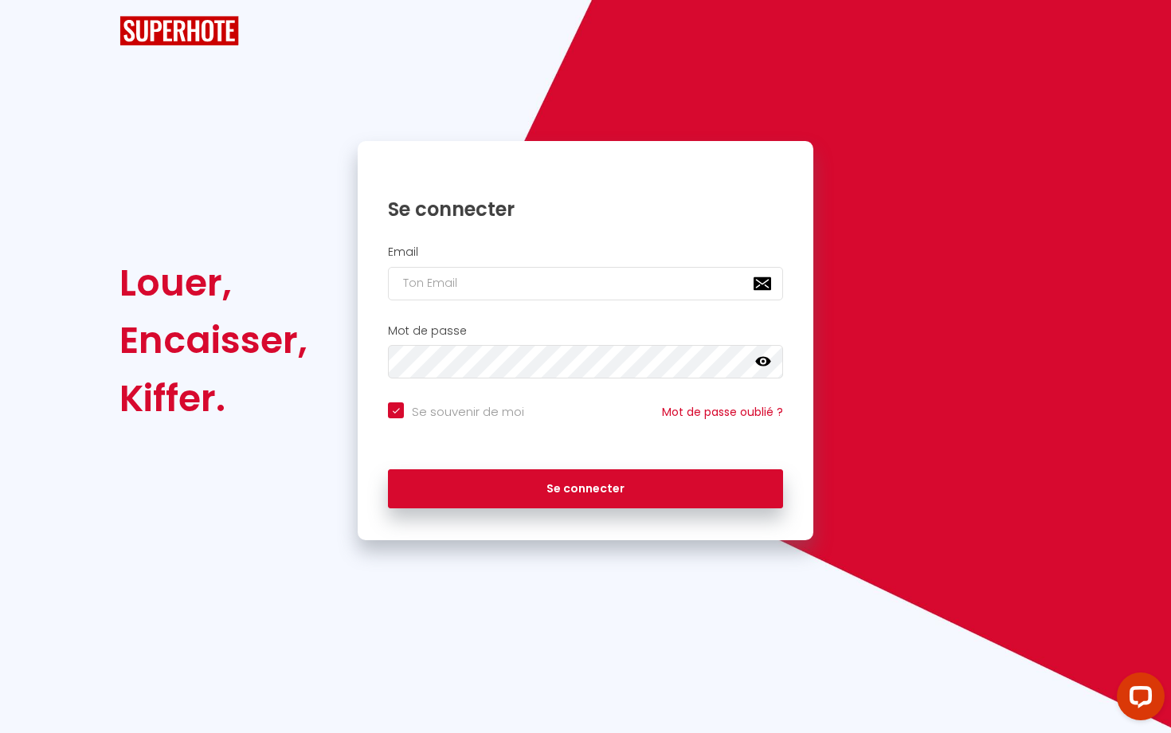
checkbox input "true"
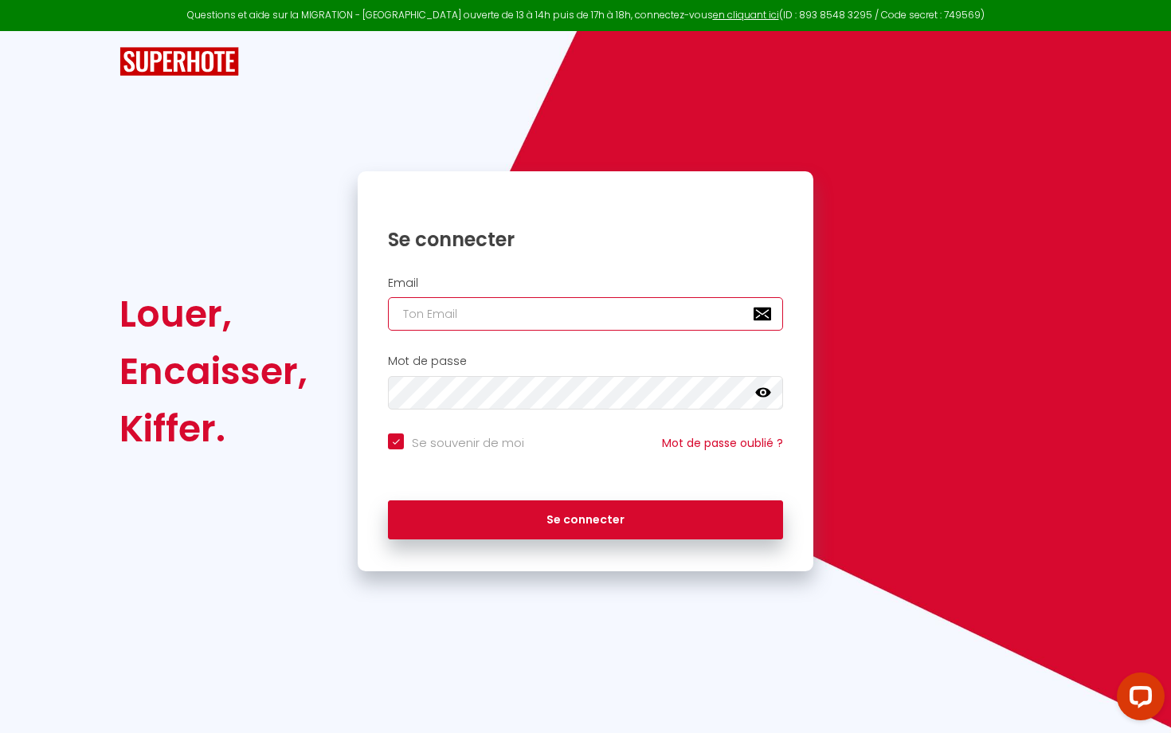
click at [432, 313] on input "email" at bounding box center [585, 313] width 395 height 33
type input "[PERSON_NAME][EMAIL_ADDRESS][DOMAIN_NAME]"
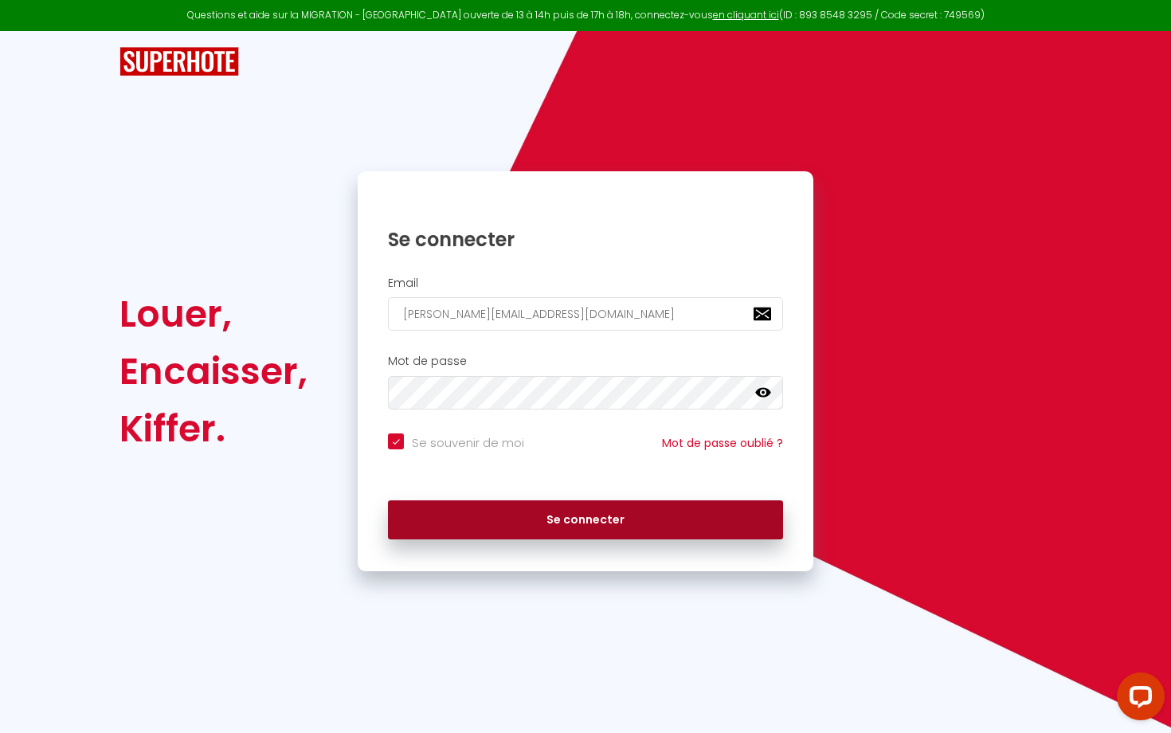
click at [496, 522] on button "Se connecter" at bounding box center [585, 520] width 395 height 40
checkbox input "true"
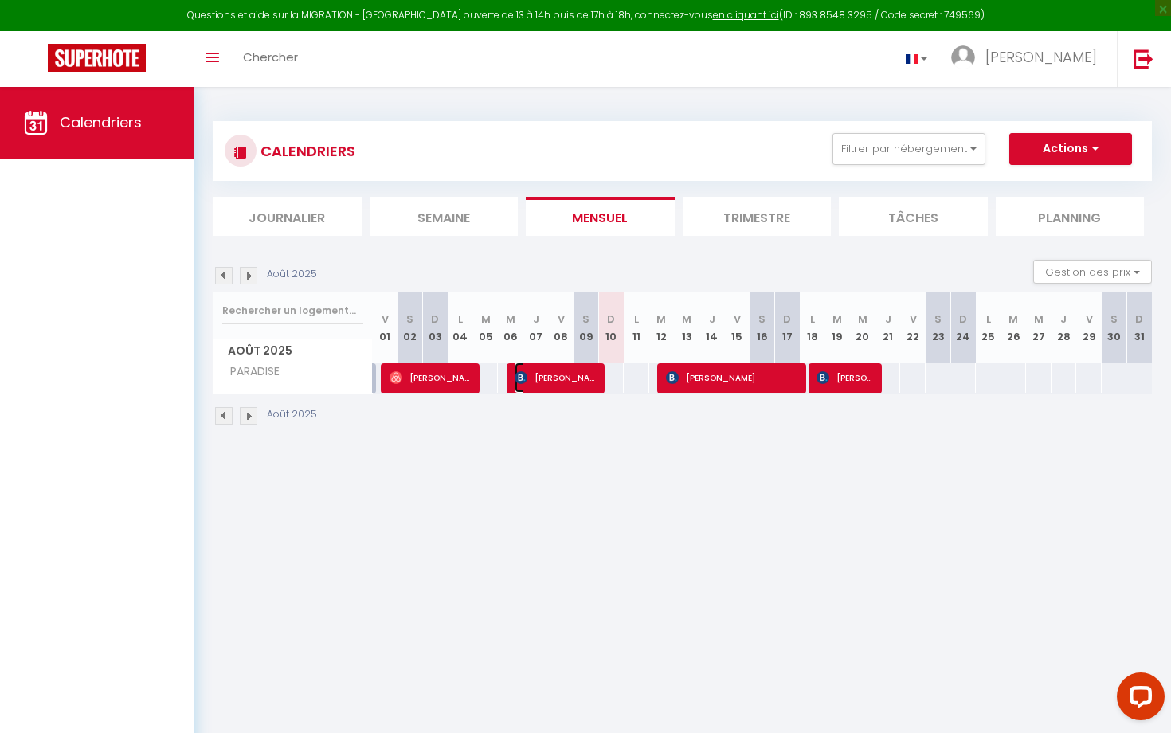
click at [591, 378] on span "[PERSON_NAME]" at bounding box center [556, 377] width 85 height 30
select select "OK"
select select "KO"
select select "0"
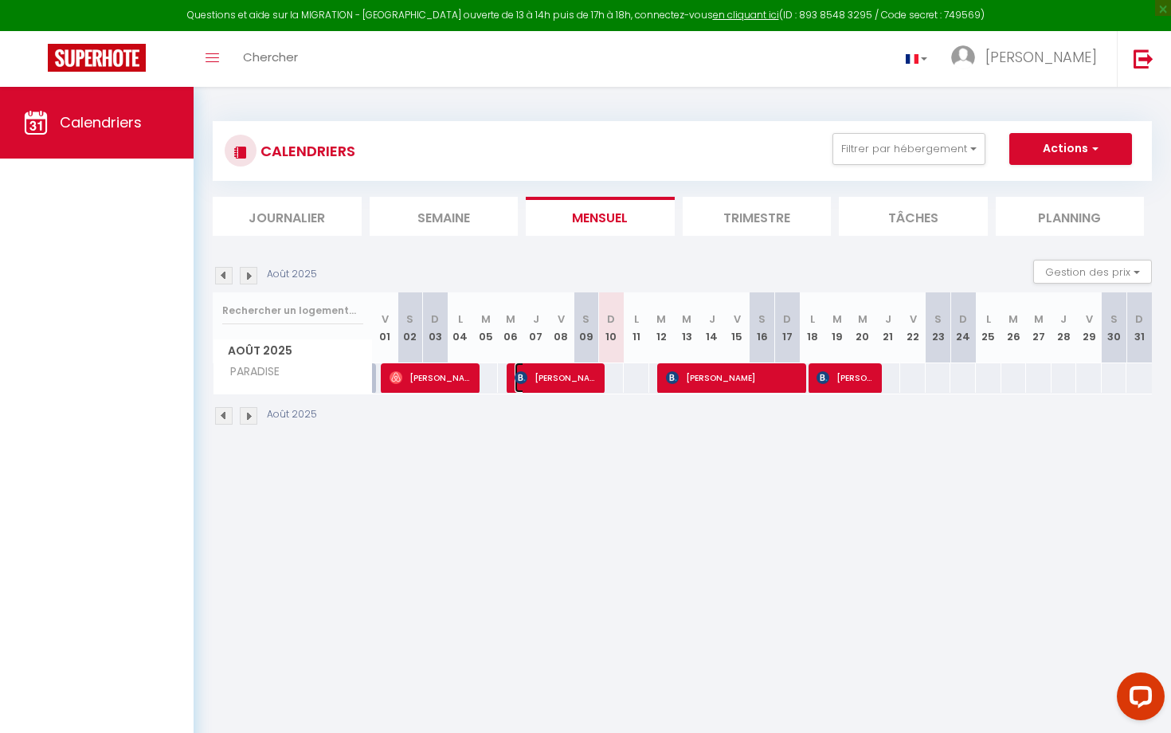
select select "1"
select select
select select "4160"
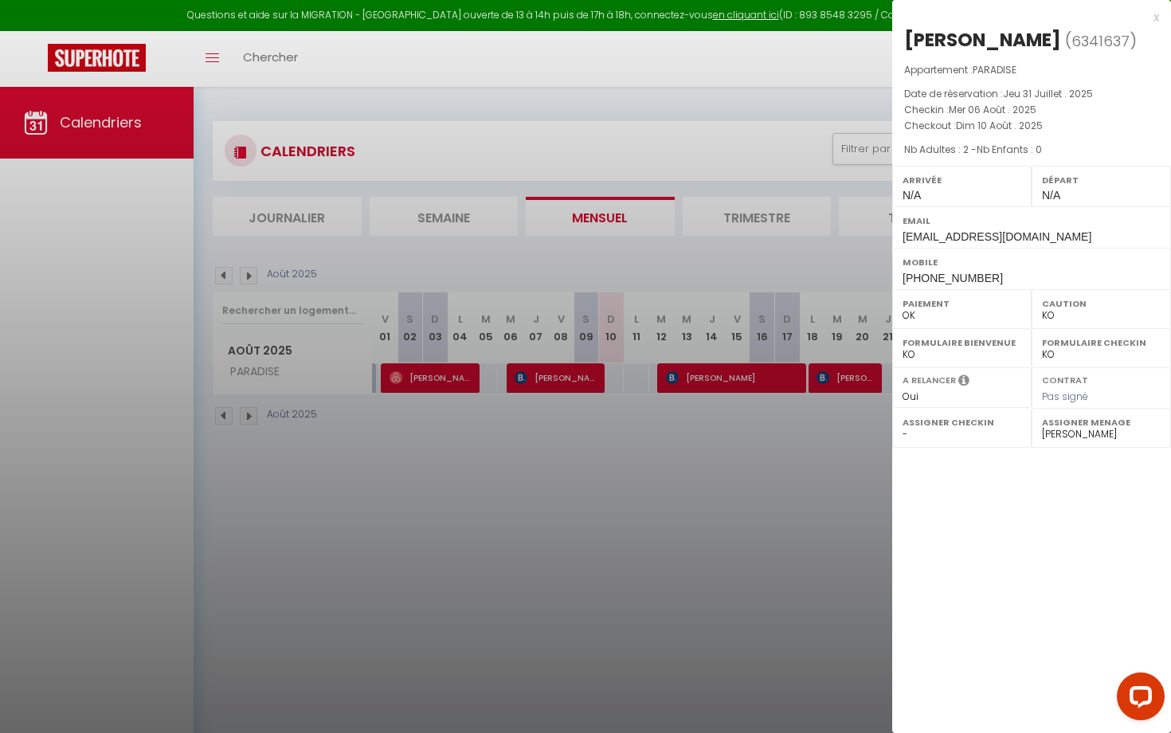
click at [677, 376] on div at bounding box center [585, 366] width 1171 height 733
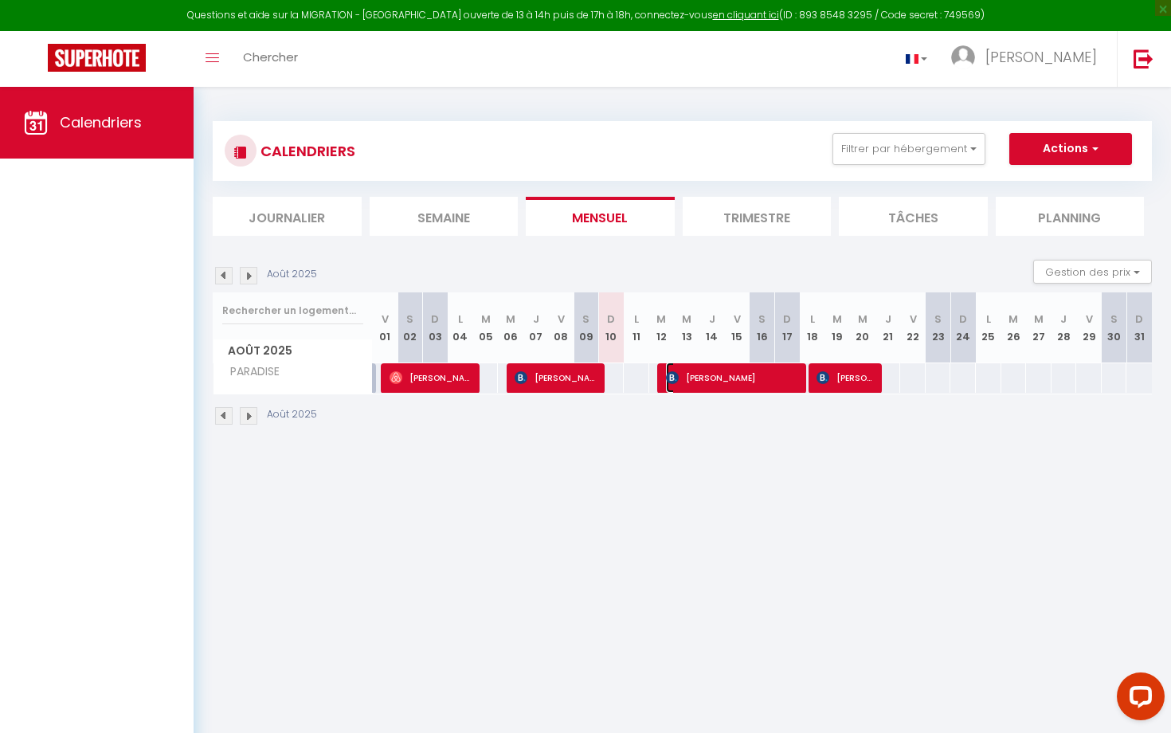
click at [717, 377] on span "[PERSON_NAME]" at bounding box center [734, 377] width 136 height 30
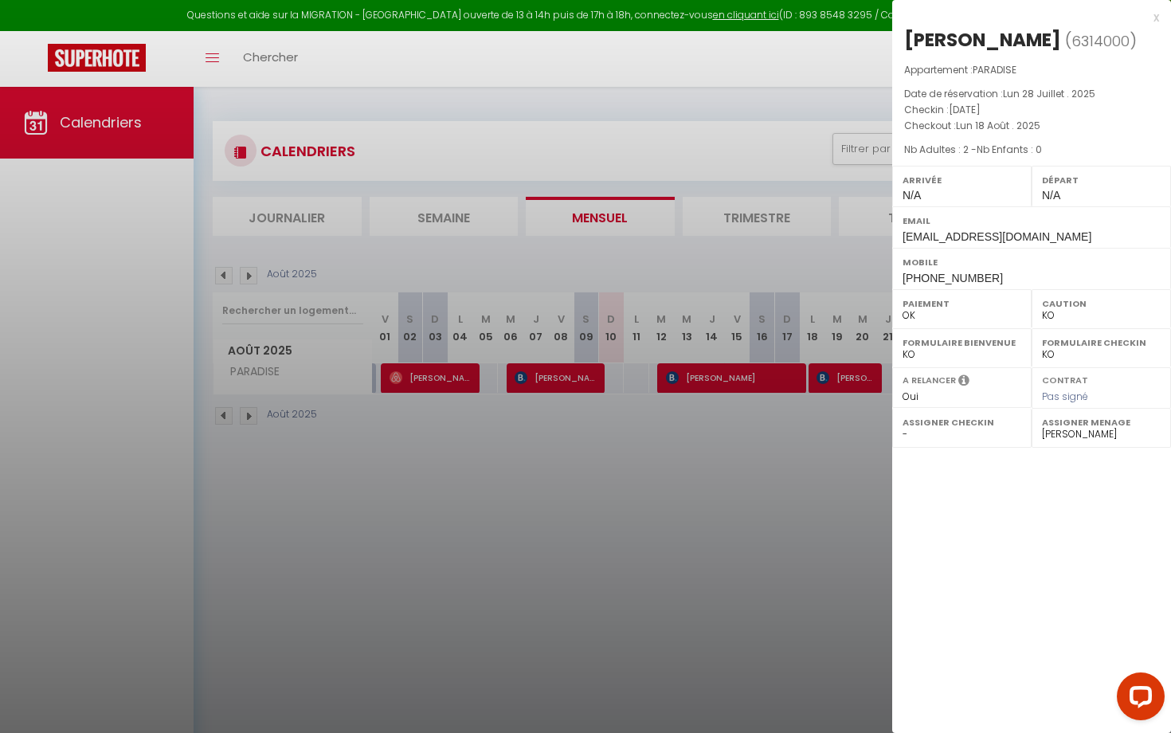
click at [790, 487] on div at bounding box center [585, 366] width 1171 height 733
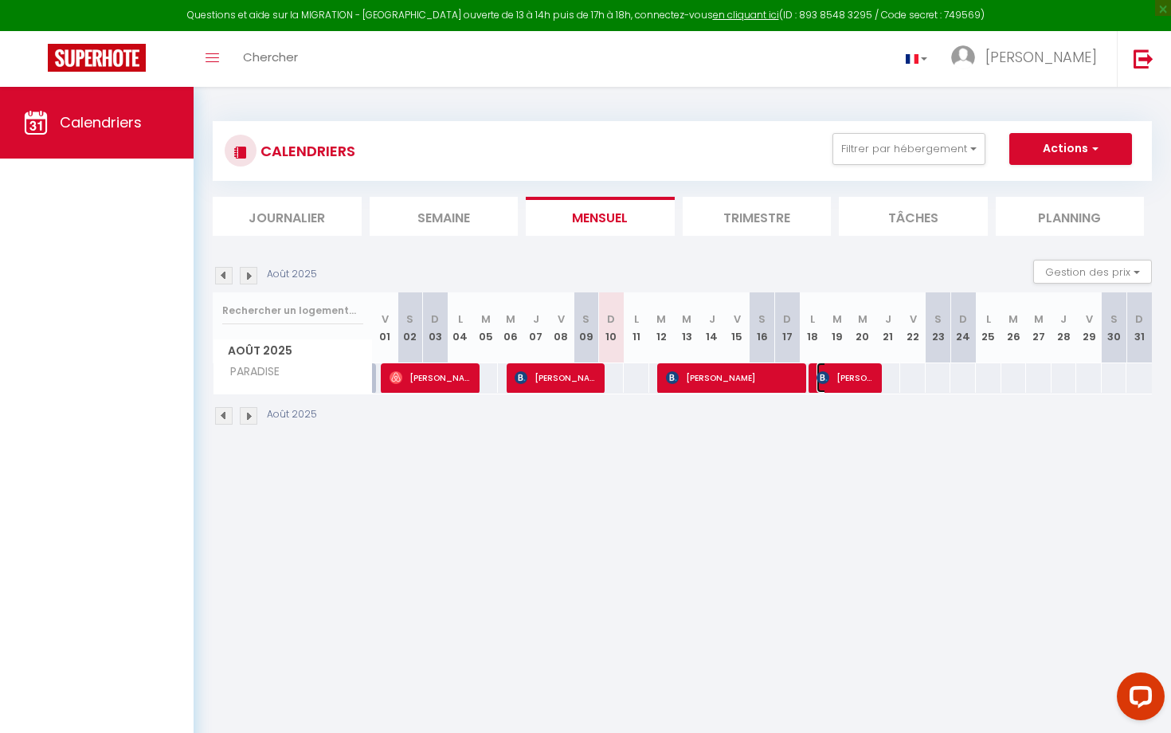
click at [845, 372] on span "[PERSON_NAME]" at bounding box center [846, 377] width 60 height 30
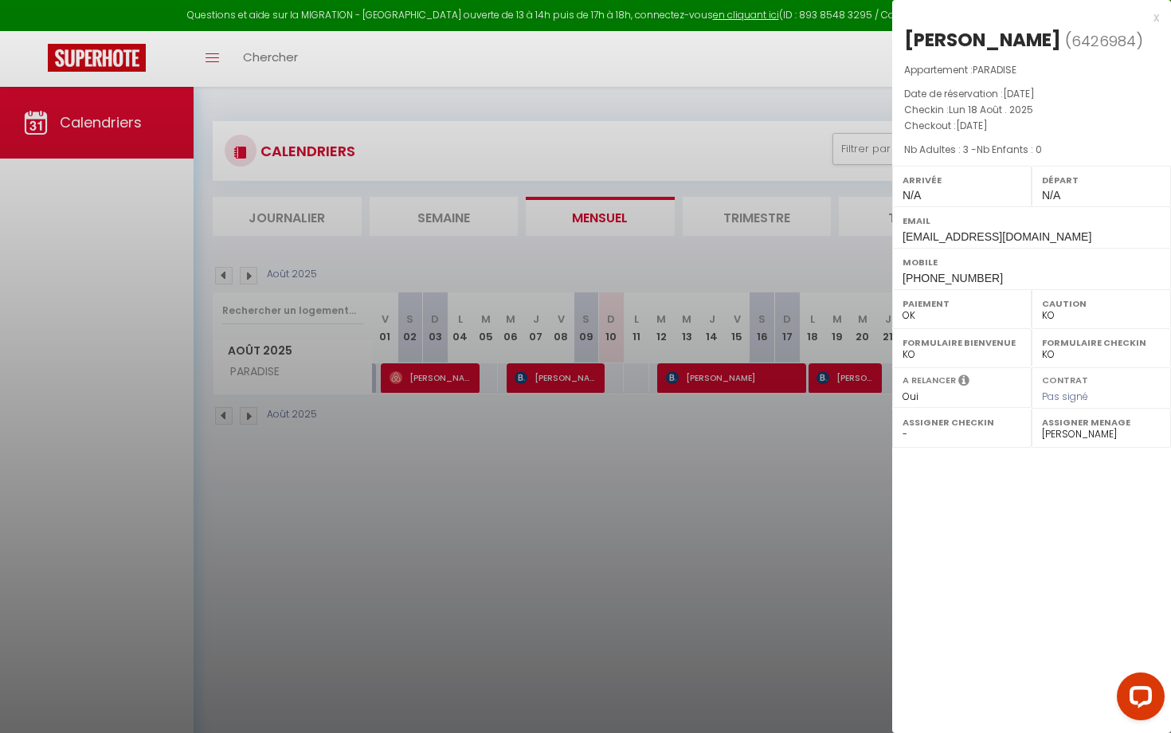
click at [817, 418] on div at bounding box center [585, 366] width 1171 height 733
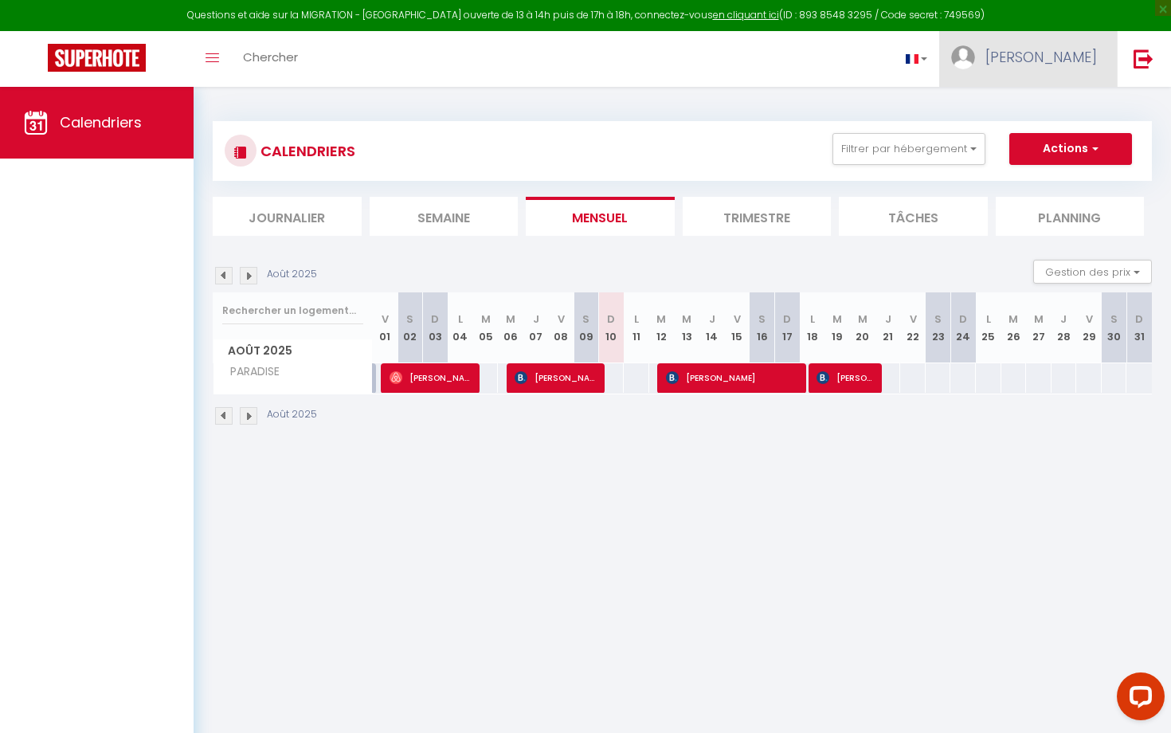
click at [1054, 54] on link "[PERSON_NAME]" at bounding box center [1028, 59] width 178 height 56
click at [1042, 110] on link "Paramètres" at bounding box center [1053, 110] width 118 height 27
select select
select select "28"
select select "fr"
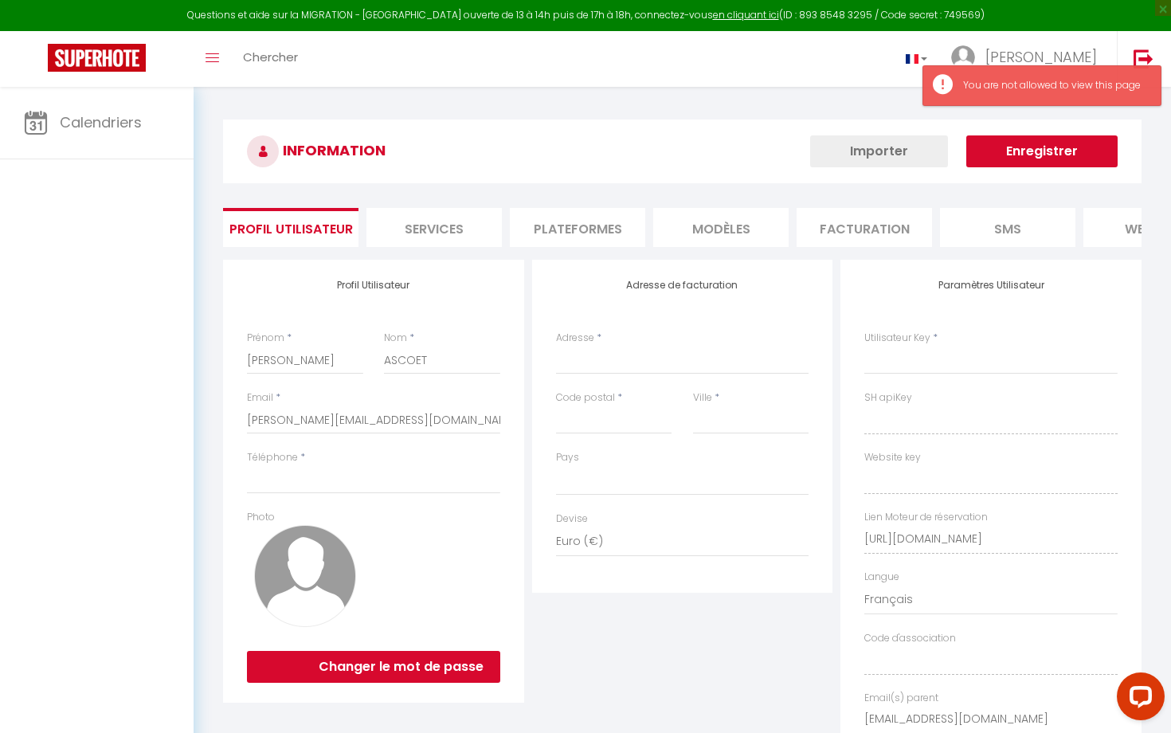
select select
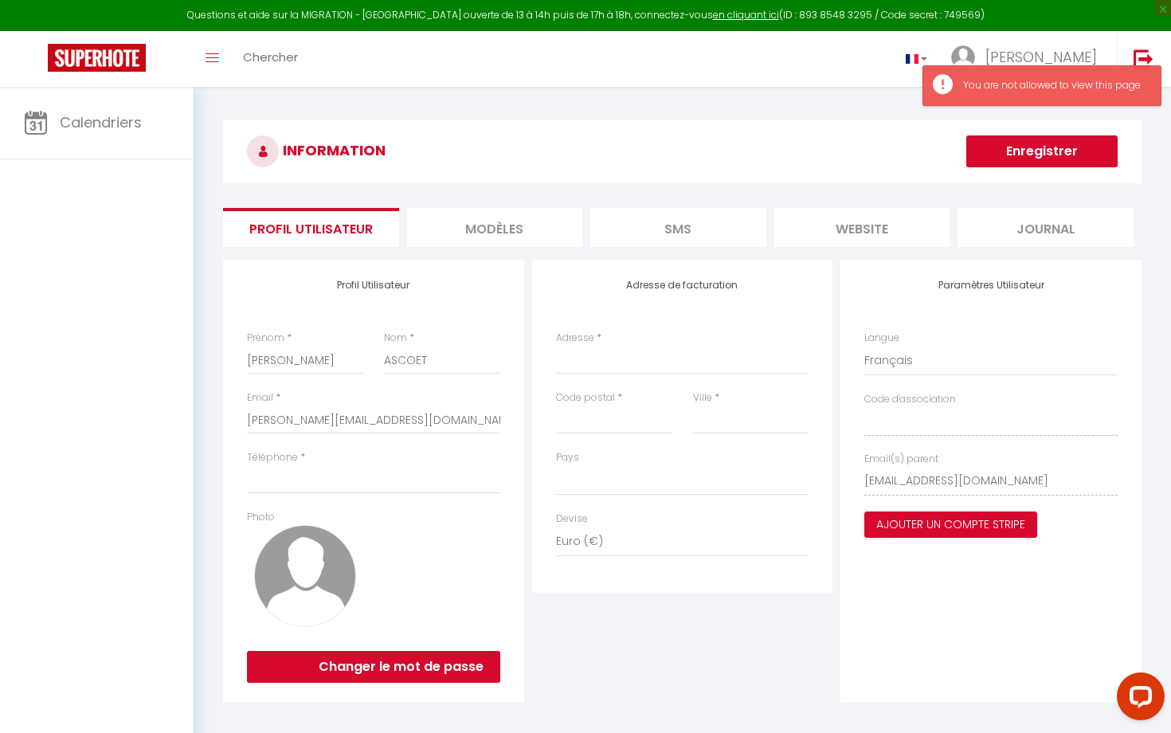
scroll to position [87, 0]
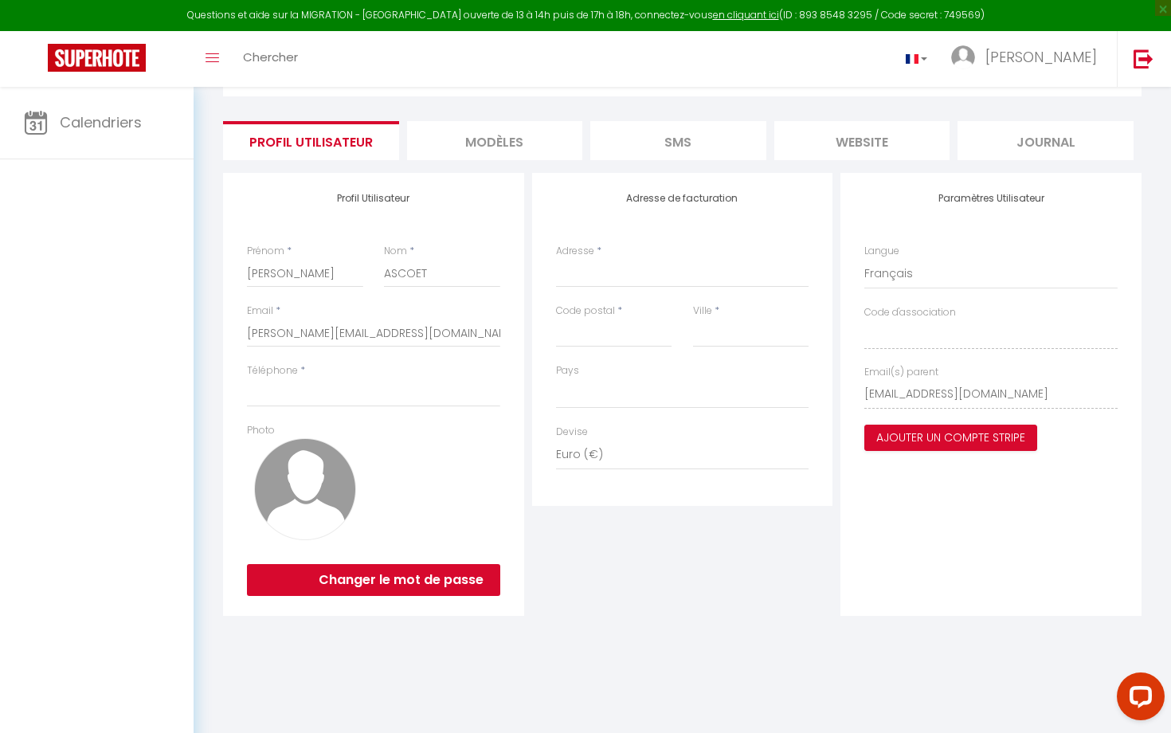
click at [530, 136] on li "MODÈLES" at bounding box center [495, 140] width 176 height 39
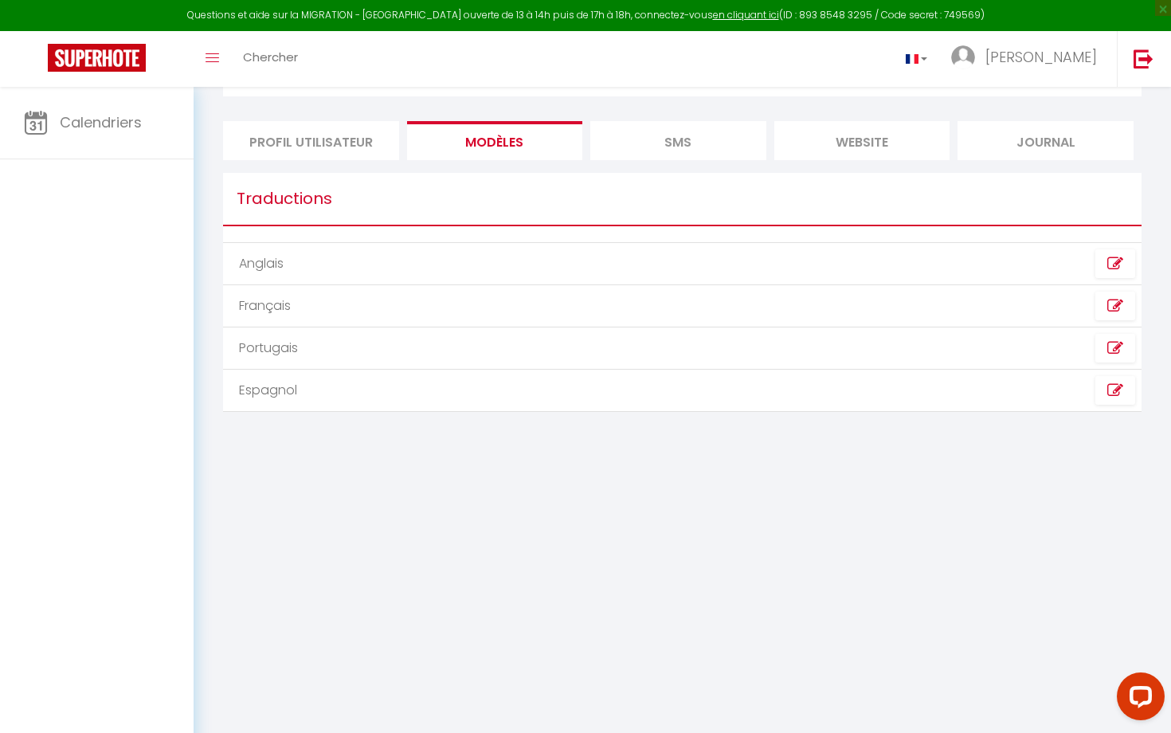
click at [639, 143] on li "SMS" at bounding box center [678, 140] width 176 height 39
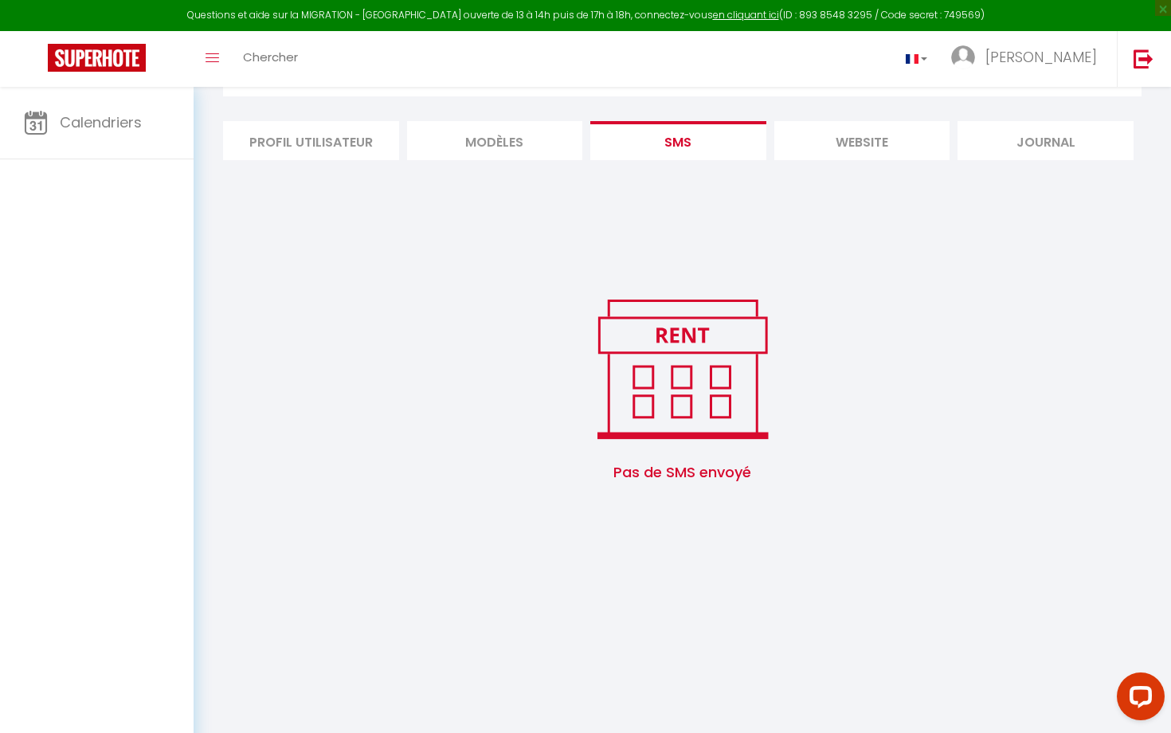
click at [809, 152] on li "website" at bounding box center [862, 140] width 176 height 39
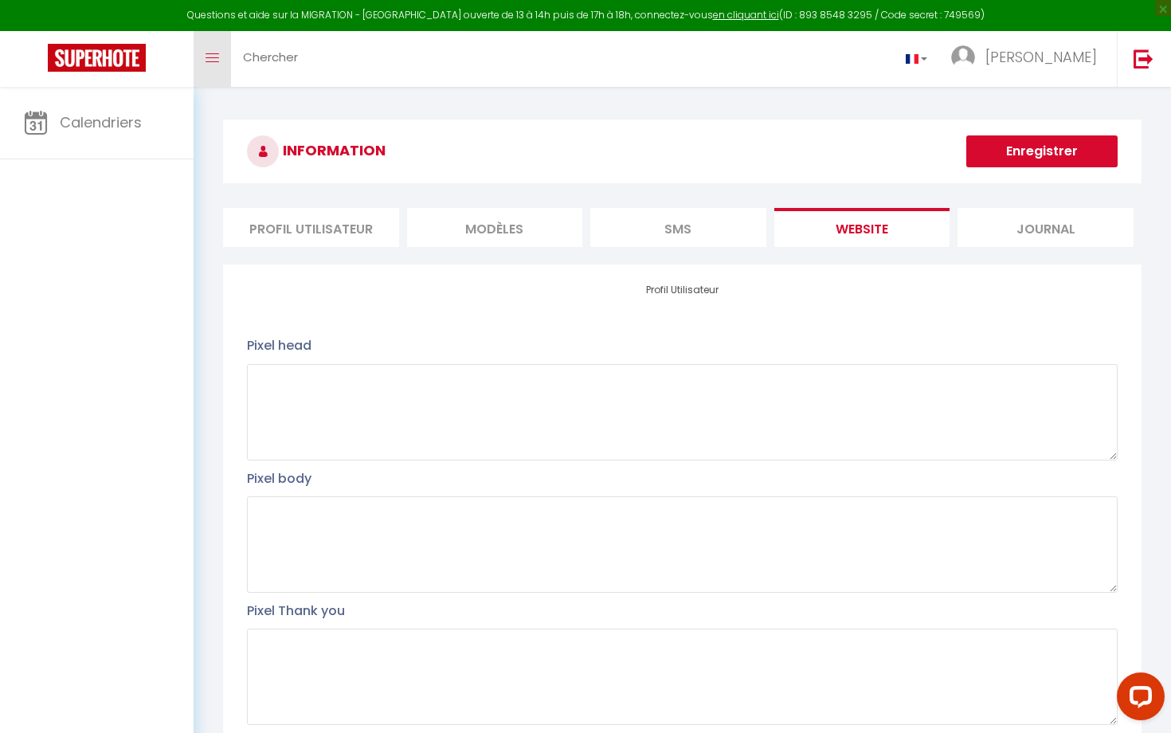
click at [207, 54] on icon "Toggle menubar" at bounding box center [212, 58] width 14 height 10
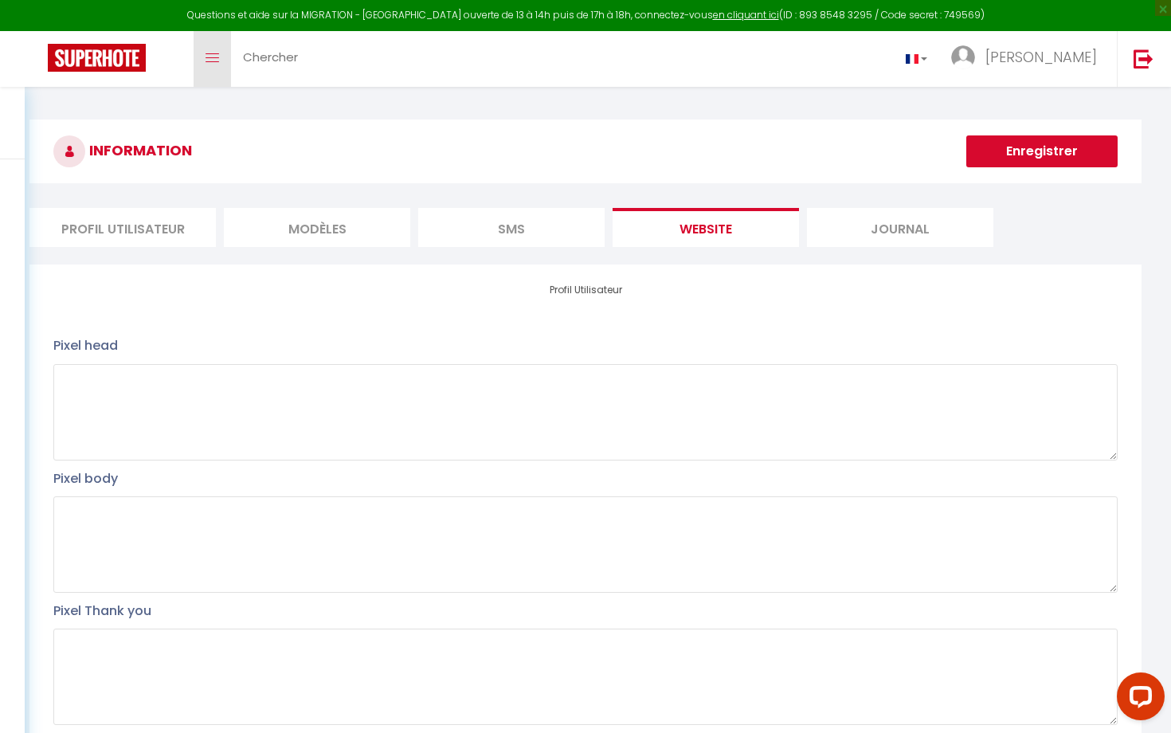
click at [207, 54] on icon "Toggle menubar" at bounding box center [212, 58] width 14 height 10
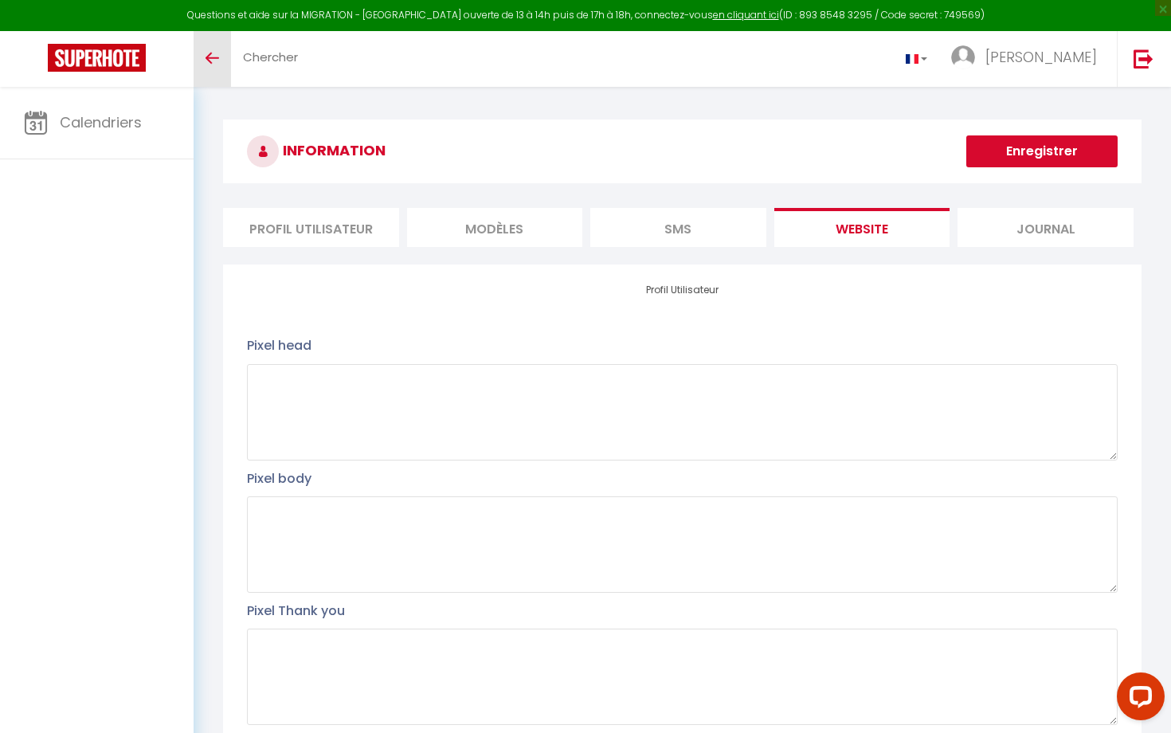
click at [207, 54] on icon "Toggle menubar" at bounding box center [212, 58] width 14 height 10
